Goal: Information Seeking & Learning: Find specific fact

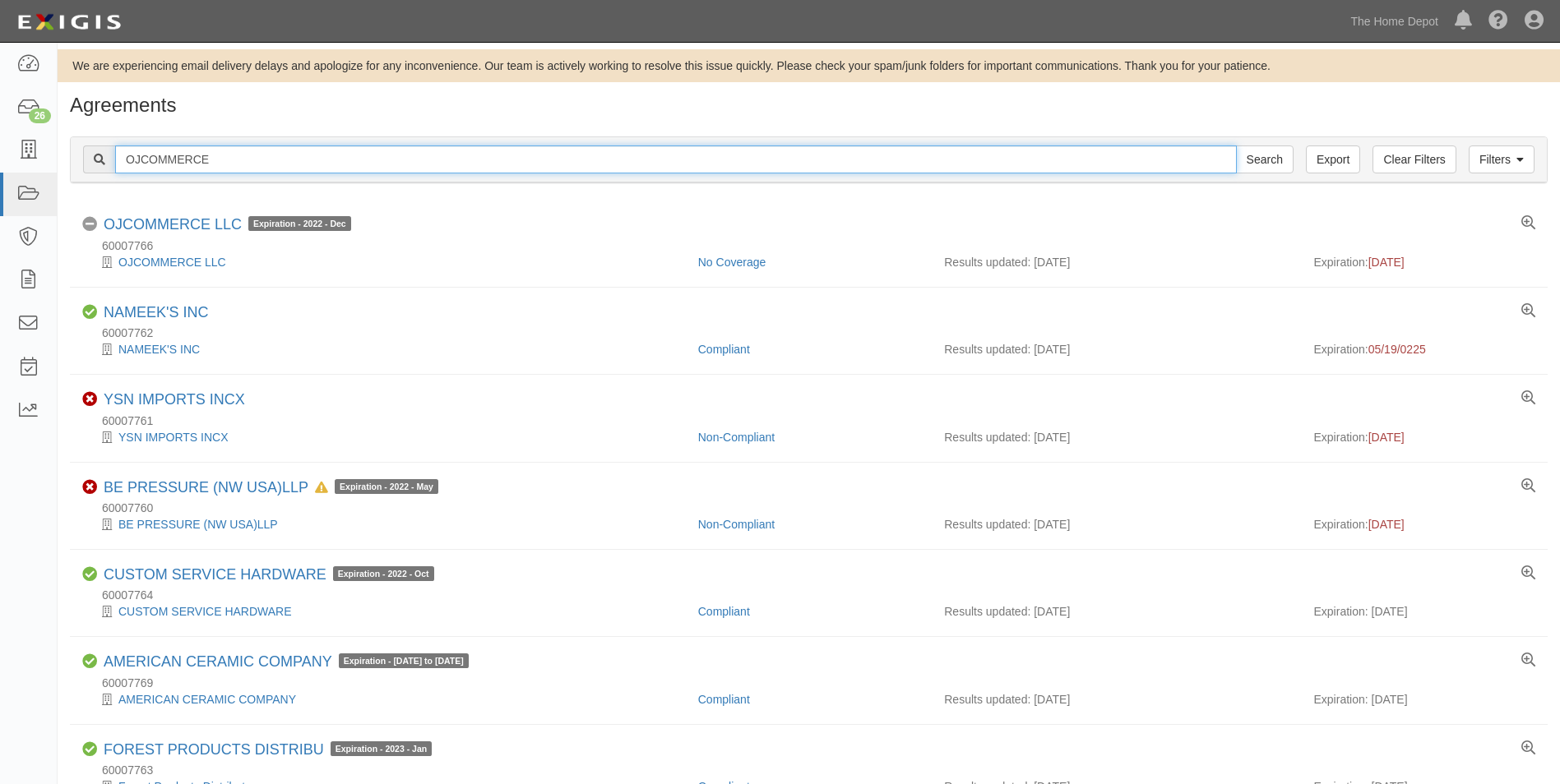
click at [229, 160] on input "OJCOMMERCE" at bounding box center [676, 159] width 1122 height 28
type input "Coca Cola"
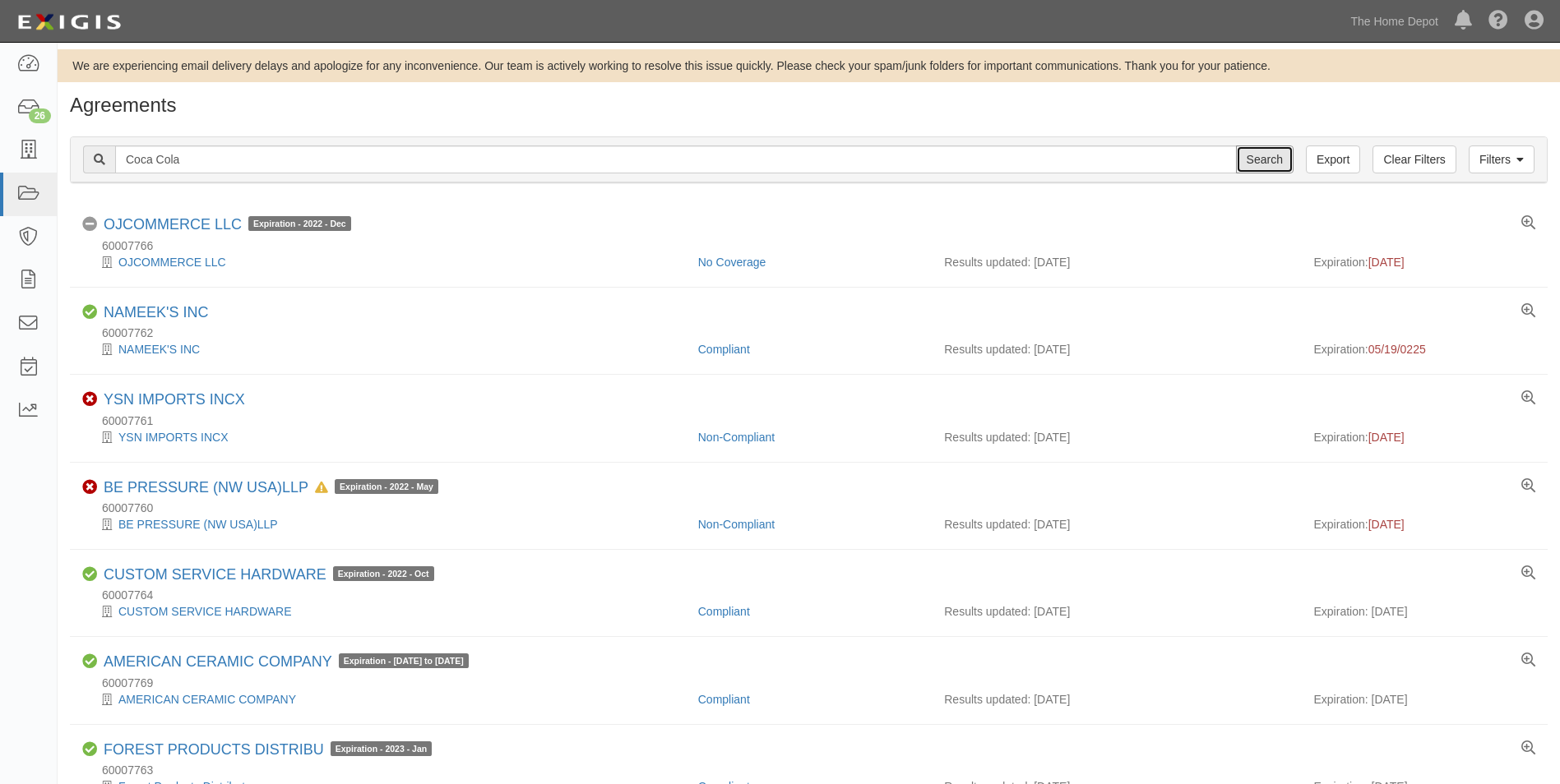
click at [1236, 146] on input "Search" at bounding box center [1264, 159] width 57 height 28
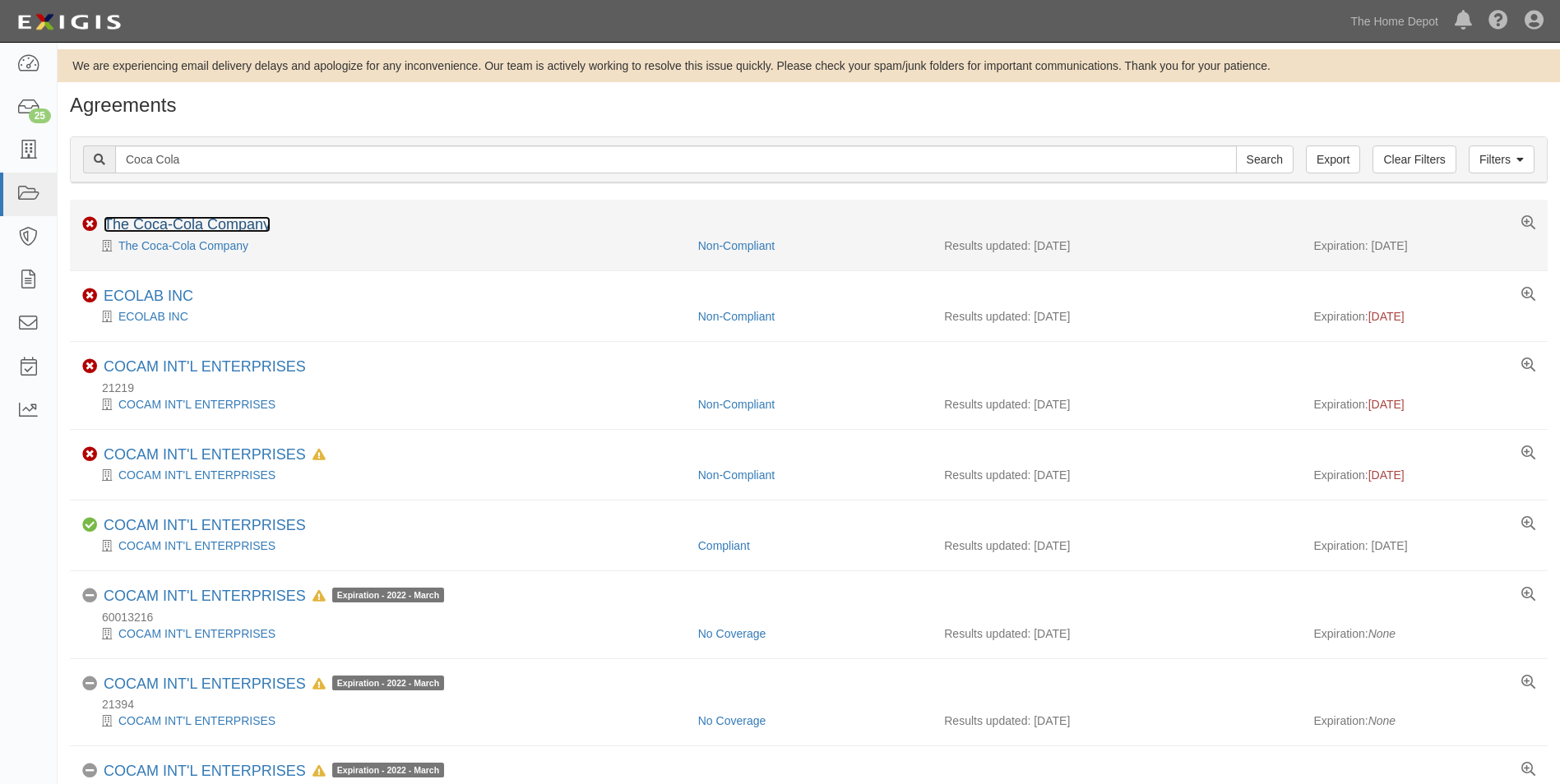
click at [246, 228] on link "The Coca-Cola Company" at bounding box center [187, 225] width 167 height 16
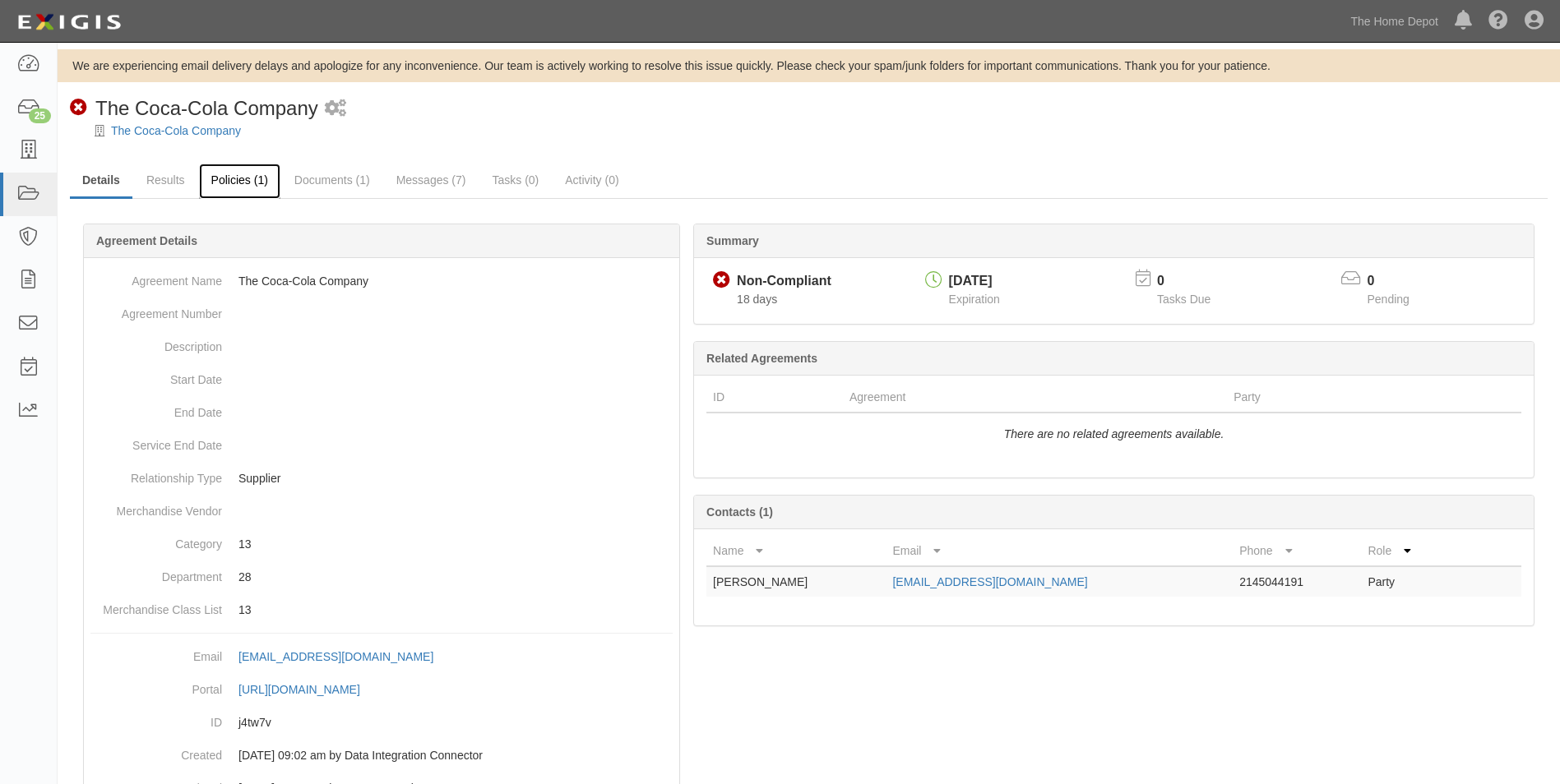
click at [237, 188] on link "Policies (1)" at bounding box center [239, 181] width 81 height 35
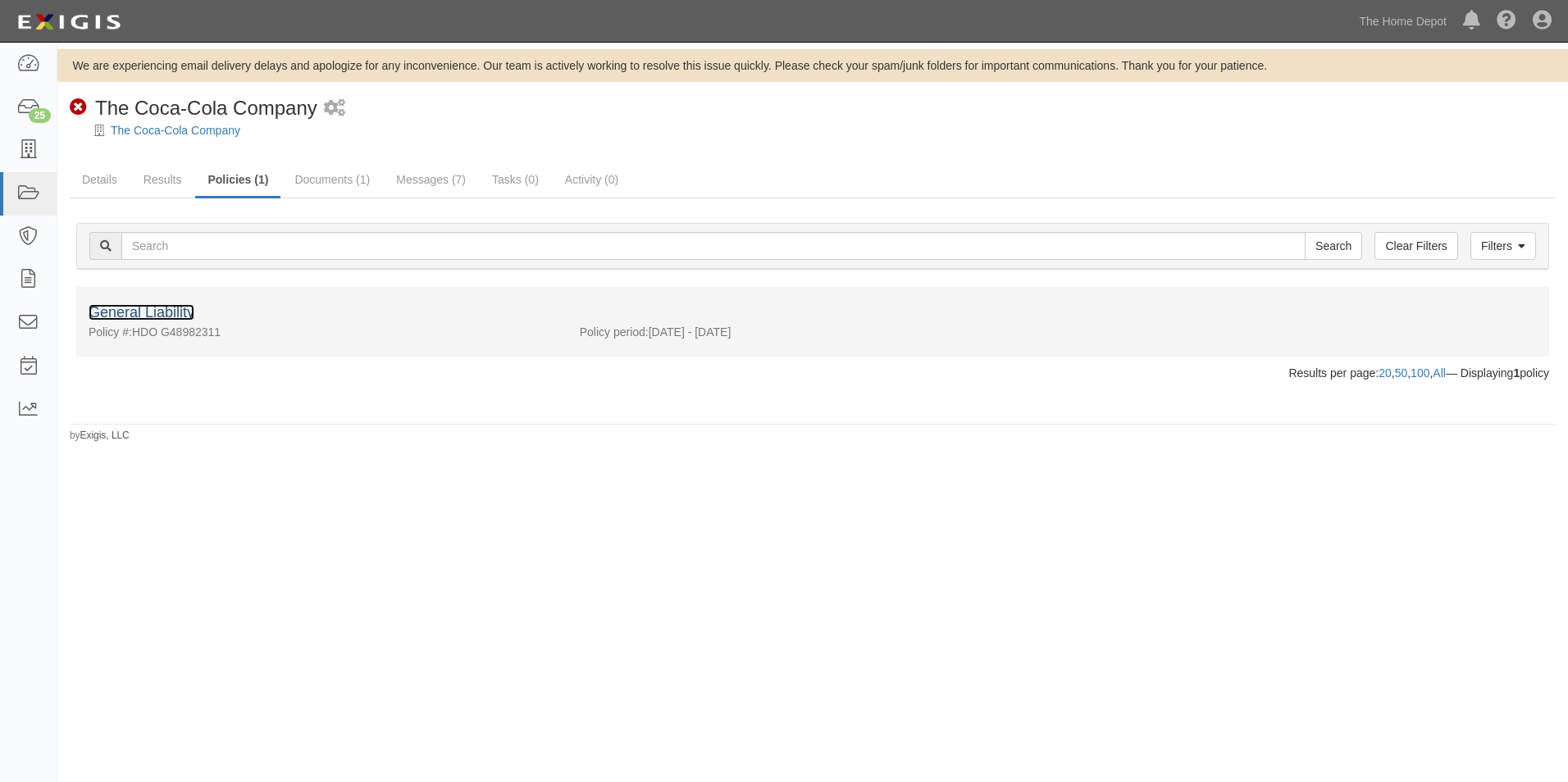
click at [162, 311] on link "General Liability" at bounding box center [142, 312] width 106 height 16
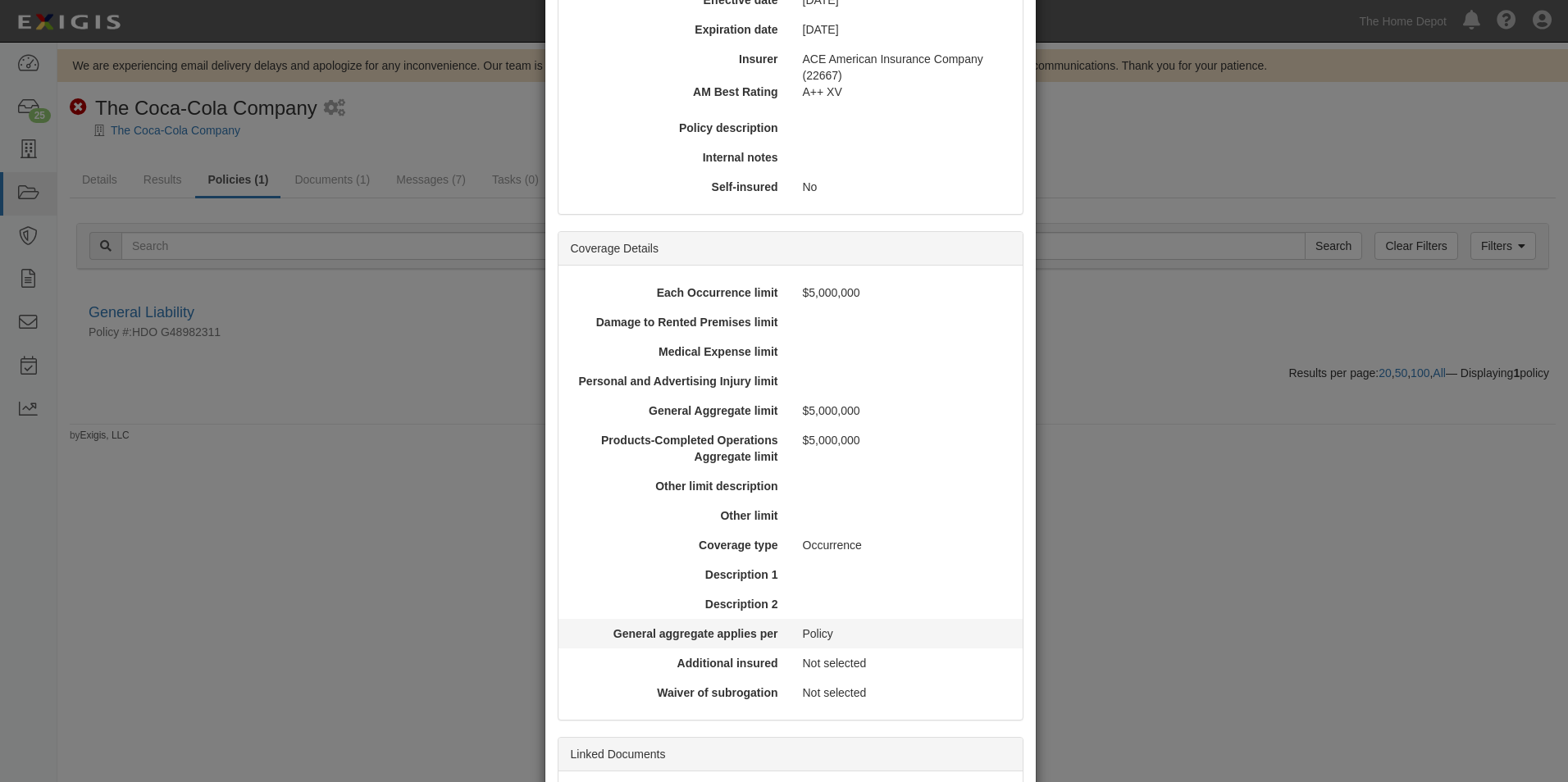
scroll to position [376, 0]
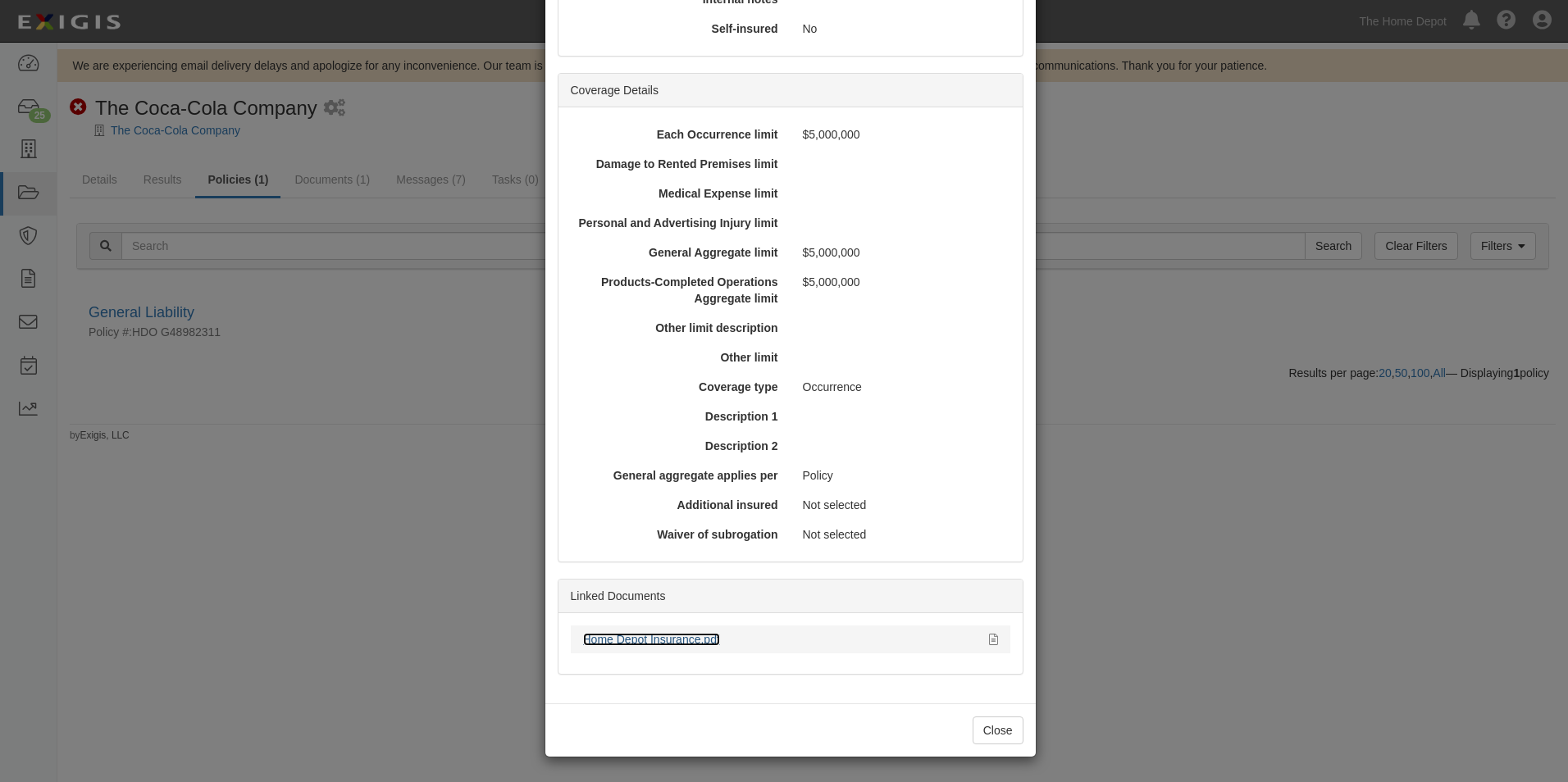
click at [645, 634] on link "Home Depot Insurance.pdf" at bounding box center [652, 640] width 137 height 13
